Goal: Information Seeking & Learning: Learn about a topic

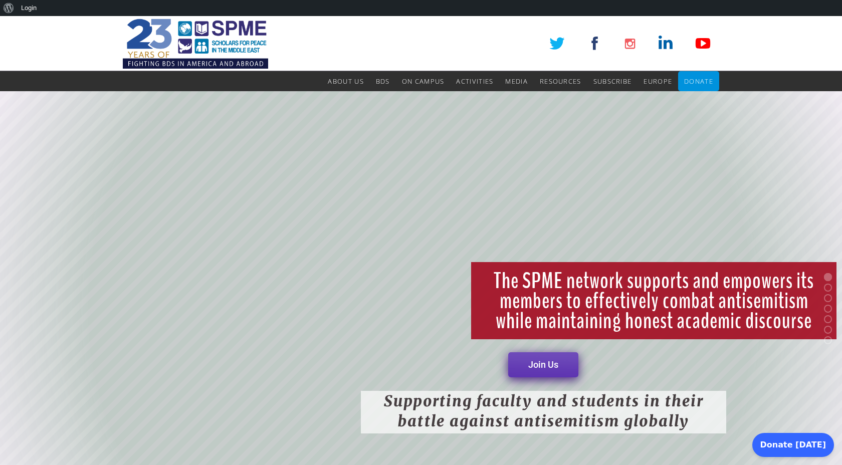
click at [187, 168] on rs-slide "Supporting faculty and students in their battle against antisemitism globally T…" at bounding box center [421, 308] width 842 height 435
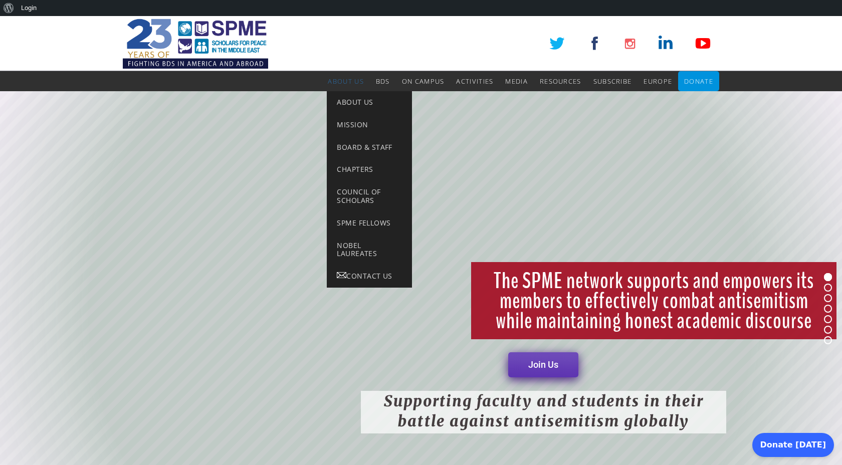
click at [337, 84] on span "About Us" at bounding box center [346, 81] width 36 height 9
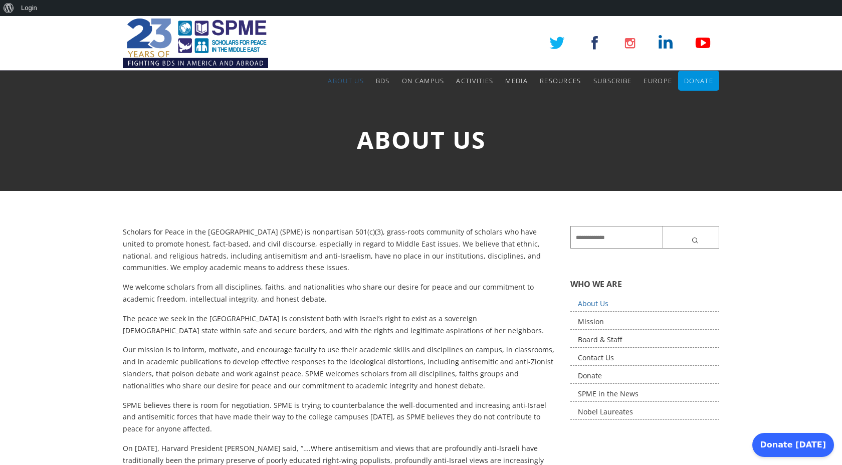
scroll to position [24, 0]
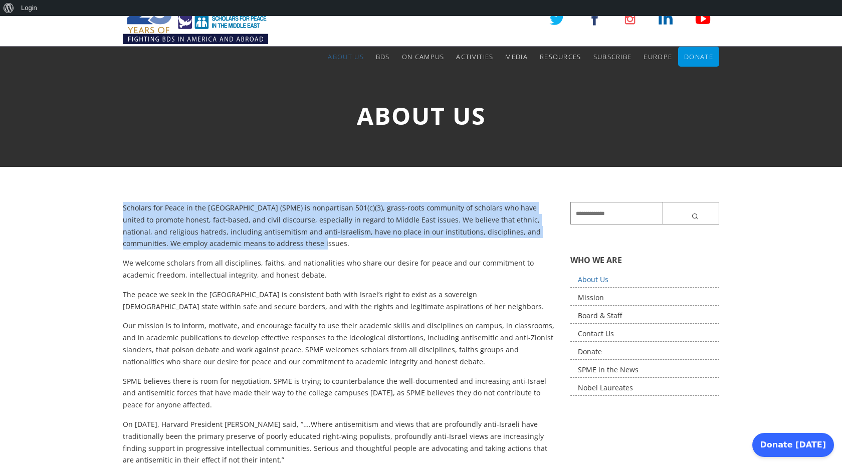
drag, startPoint x: 118, startPoint y: 206, endPoint x: 339, endPoint y: 237, distance: 223.2
click at [339, 237] on div "Scholars for Peace in the Middle East (SPME) is nonpartisan 501(c)(3), grass-ro…" at bounding box center [339, 460] width 448 height 516
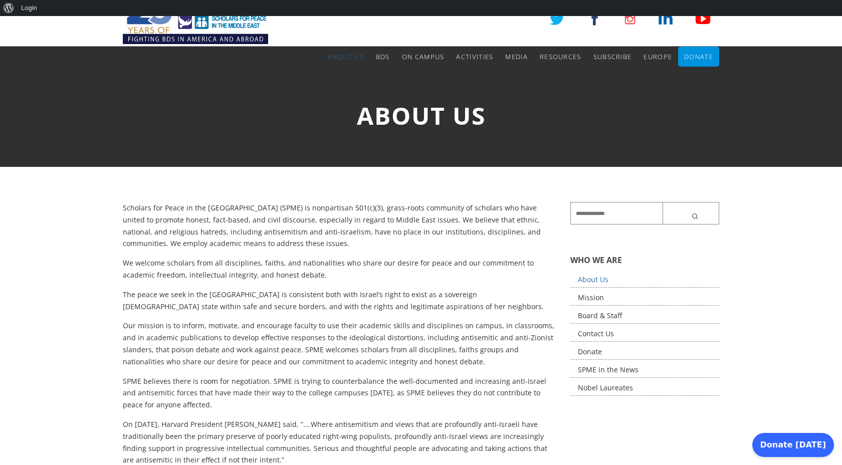
click at [289, 261] on p "We welcome scholars from all disciplines, faiths, and nationalities who share o…" at bounding box center [339, 269] width 432 height 24
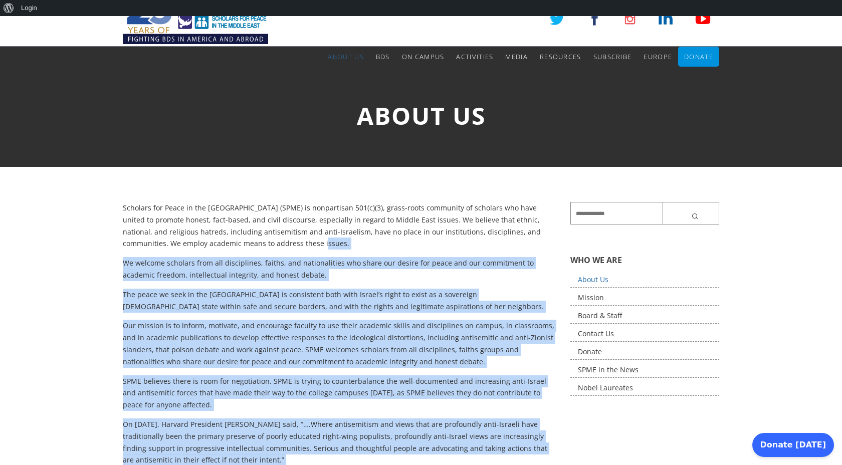
drag, startPoint x: 292, startPoint y: 249, endPoint x: 114, endPoint y: 203, distance: 183.8
click at [114, 203] on div "Scholars for Peace in the Middle East (SPME) is nonpartisan 501(c)(3), grass-ro…" at bounding box center [475, 460] width 950 height 516
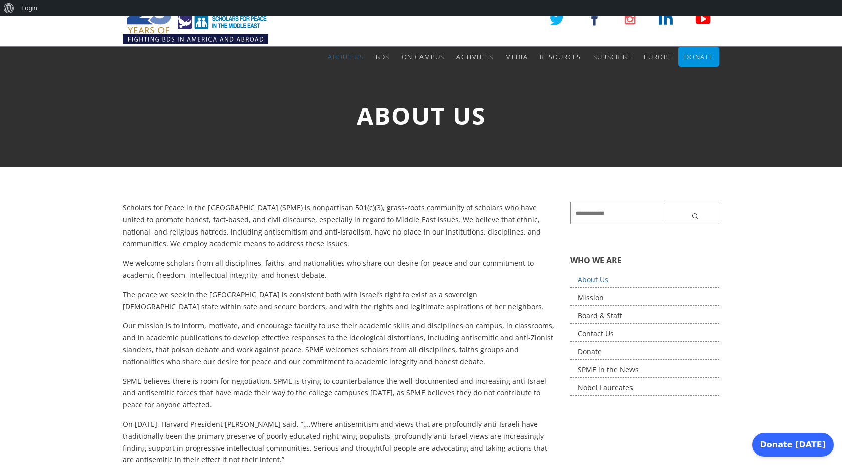
click at [127, 211] on p "Scholars for Peace in the Middle East (SPME) is nonpartisan 501(c)(3), grass-ro…" at bounding box center [339, 226] width 432 height 48
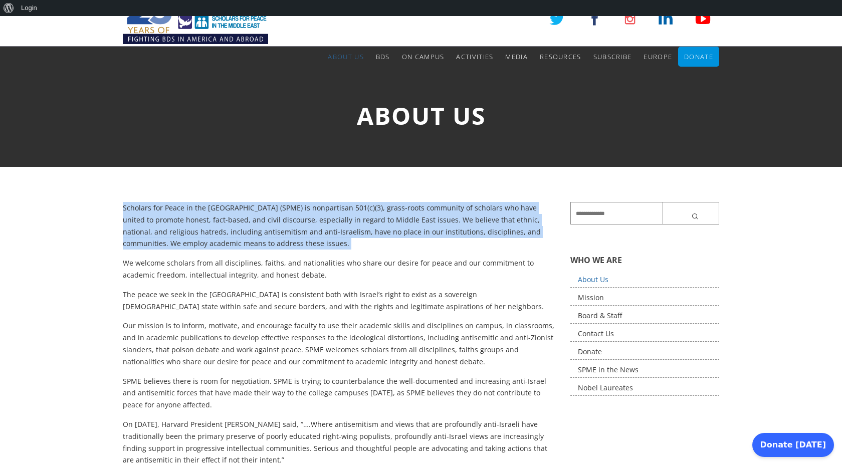
drag, startPoint x: 123, startPoint y: 206, endPoint x: 285, endPoint y: 252, distance: 168.8
click at [285, 252] on div "Scholars for Peace in the Middle East (SPME) is nonpartisan 501(c)(3), grass-ro…" at bounding box center [339, 460] width 432 height 516
copy div "Scholars for Peace in the Middle East (SPME) is nonpartisan 501(c)(3), grass-ro…"
click at [178, 24] on img at bounding box center [195, 18] width 145 height 55
